Goal: Transaction & Acquisition: Book appointment/travel/reservation

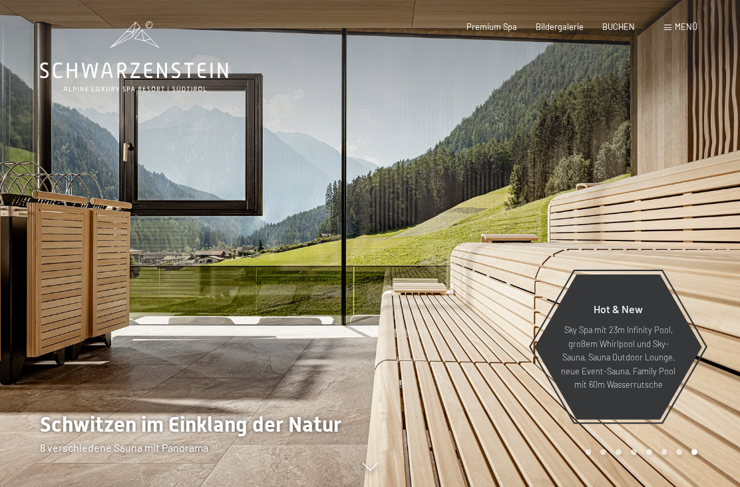
click at [674, 31] on div "Menü" at bounding box center [680, 27] width 33 height 12
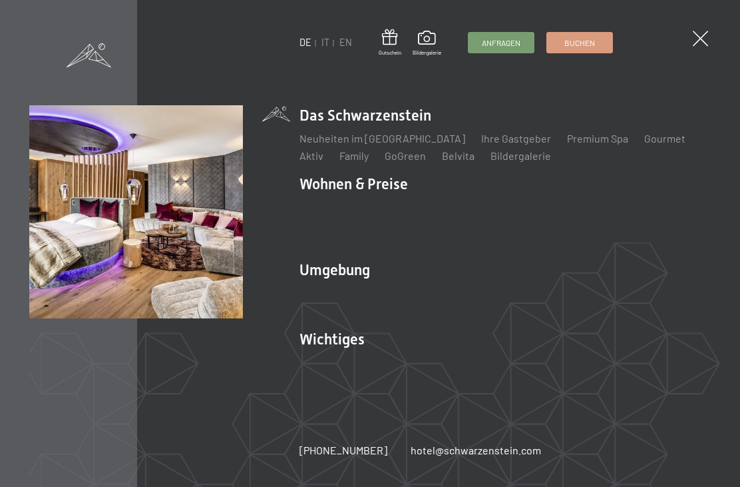
click at [452, 203] on link "Zimmer & Preise" at bounding box center [440, 207] width 77 height 13
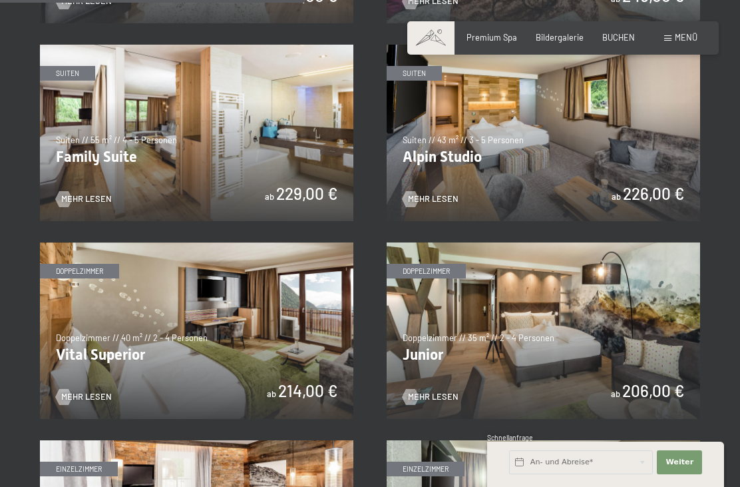
scroll to position [1258, 0]
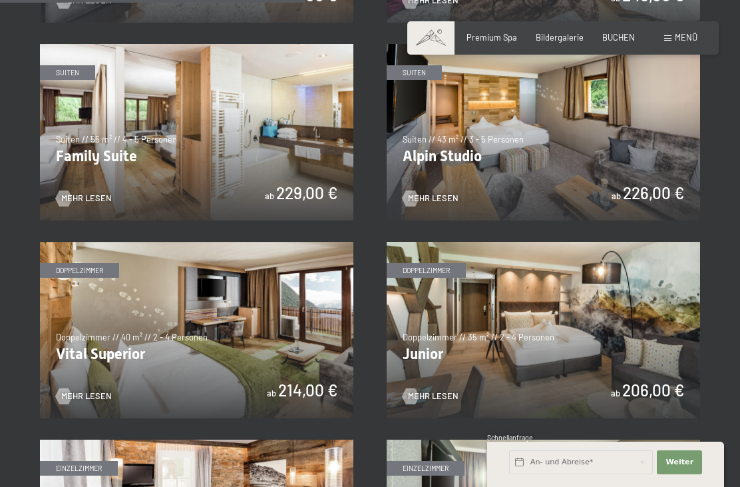
click at [280, 365] on img at bounding box center [197, 330] width 314 height 176
